Goal: Task Accomplishment & Management: Manage account settings

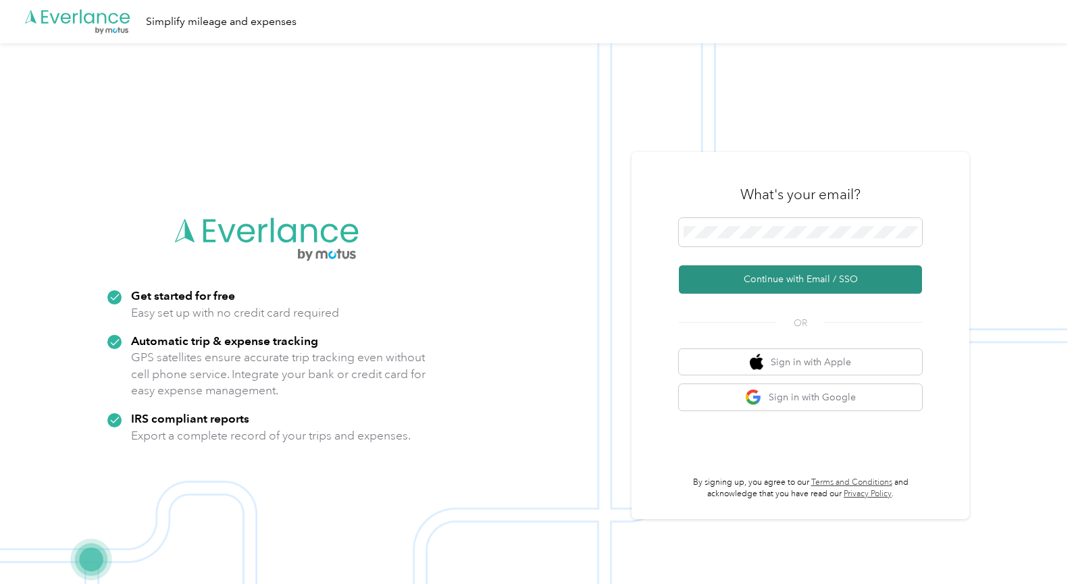
click at [814, 280] on button "Continue with Email / SSO" at bounding box center [800, 279] width 243 height 28
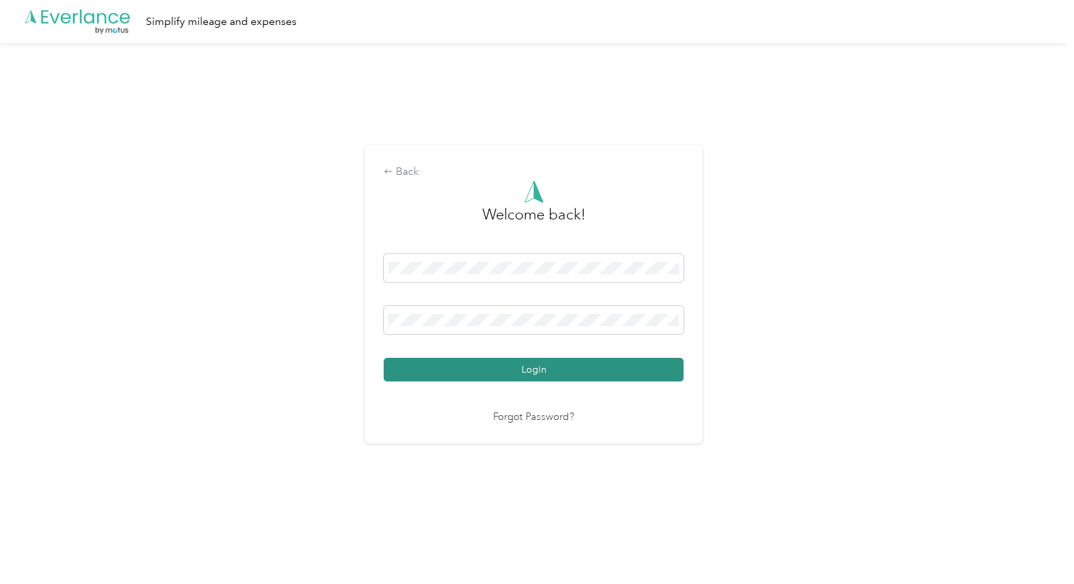
click at [529, 367] on button "Login" at bounding box center [533, 370] width 300 height 24
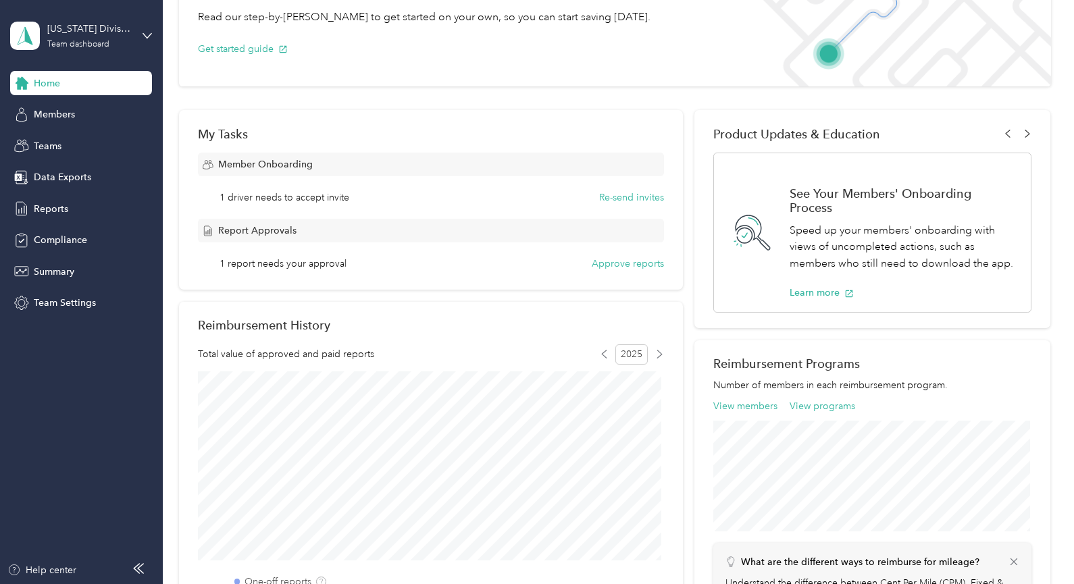
scroll to position [111, 0]
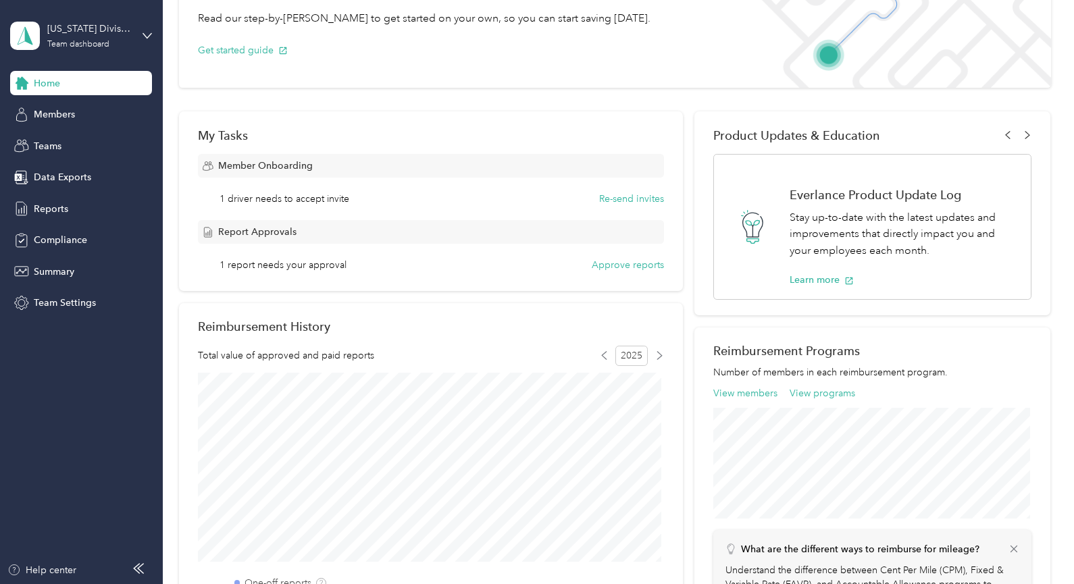
click at [45, 83] on span "Home" at bounding box center [47, 83] width 26 height 14
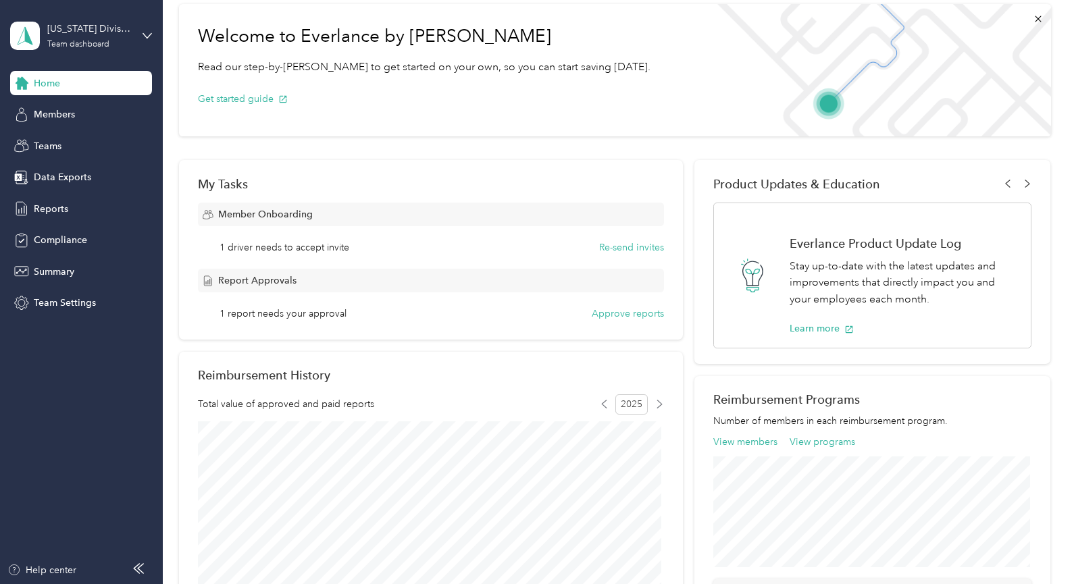
scroll to position [0, 0]
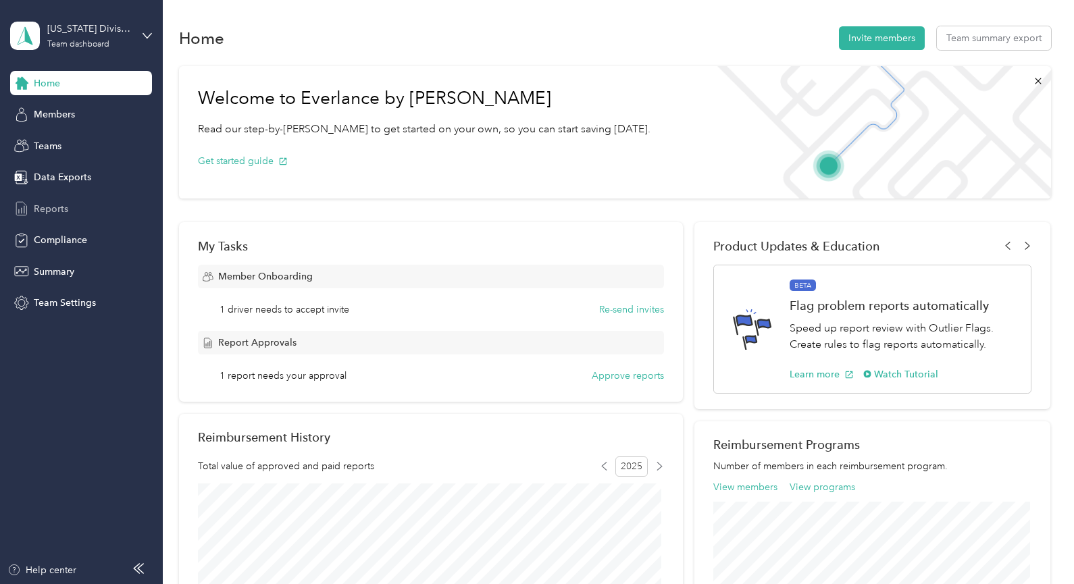
click at [53, 203] on span "Reports" at bounding box center [51, 209] width 34 height 14
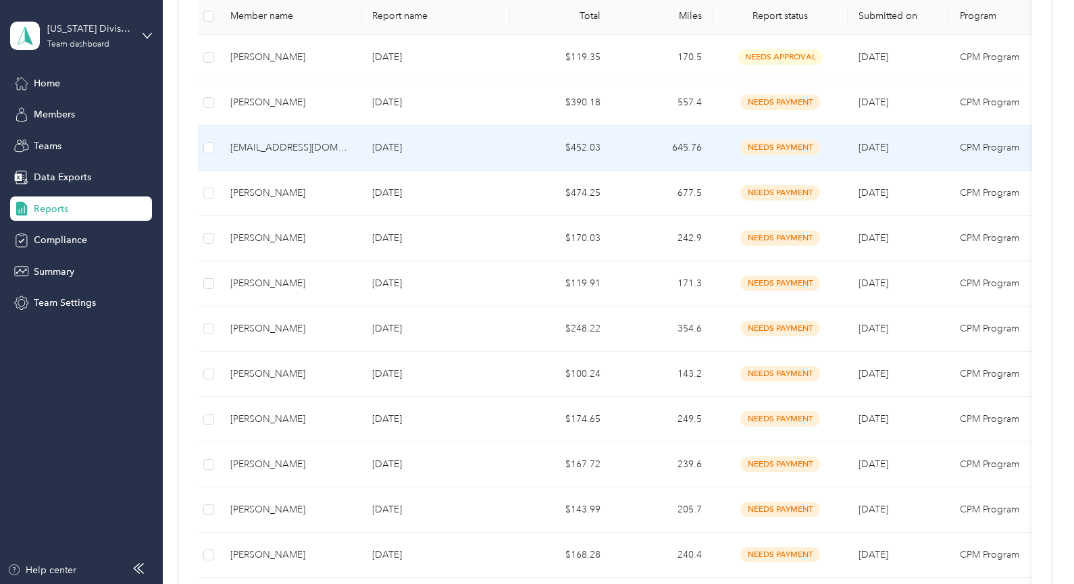
scroll to position [270, 0]
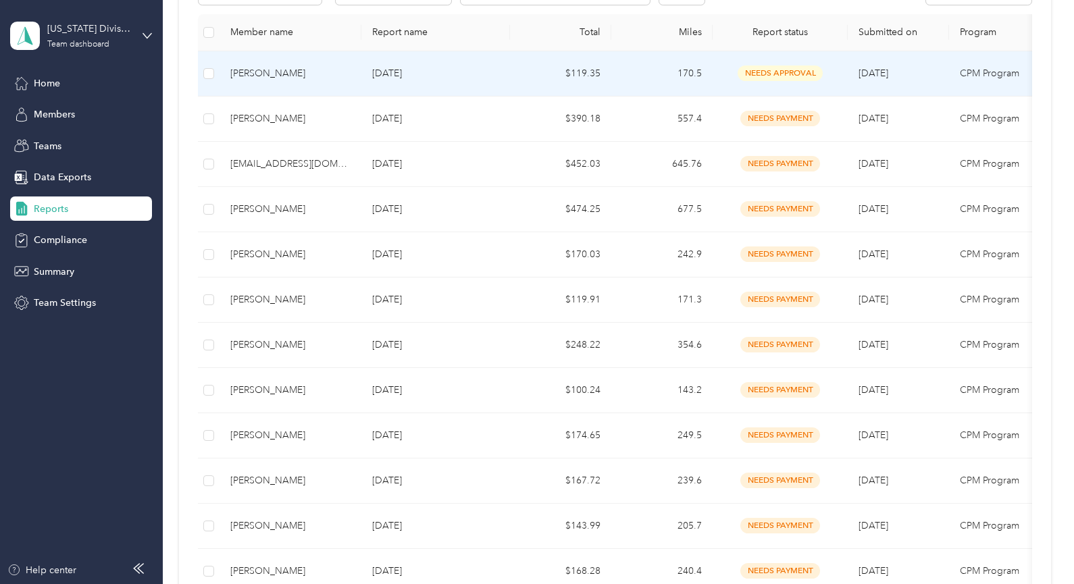
click at [246, 71] on div "[PERSON_NAME]" at bounding box center [290, 73] width 120 height 15
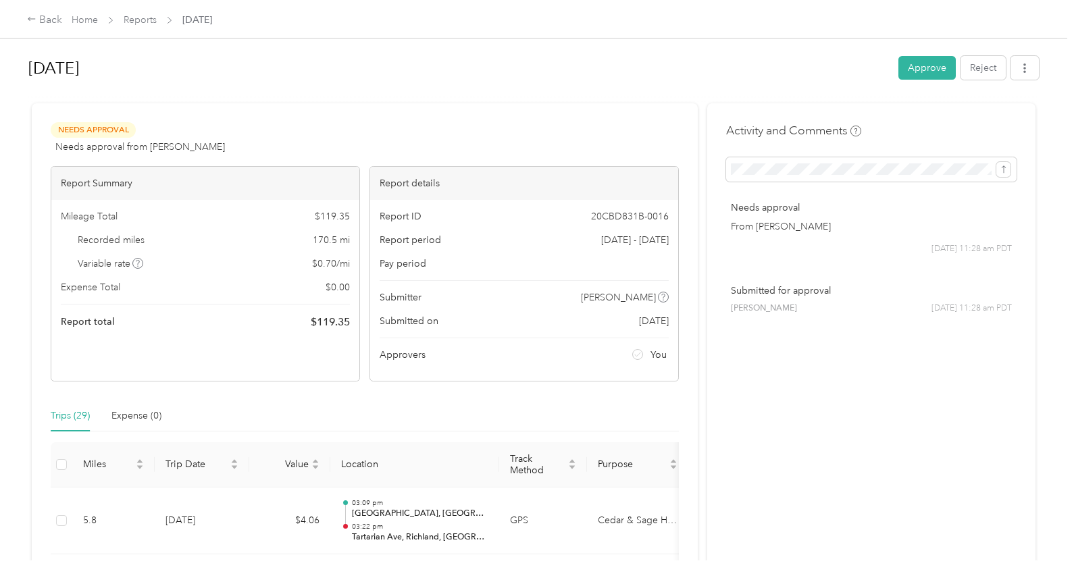
drag, startPoint x: 918, startPoint y: 65, endPoint x: 911, endPoint y: 49, distance: 17.6
click at [911, 49] on div "[DATE] Approve Reject" at bounding box center [533, 70] width 1010 height 47
click at [921, 72] on button "Approve" at bounding box center [926, 68] width 57 height 24
